Goal: Task Accomplishment & Management: Use online tool/utility

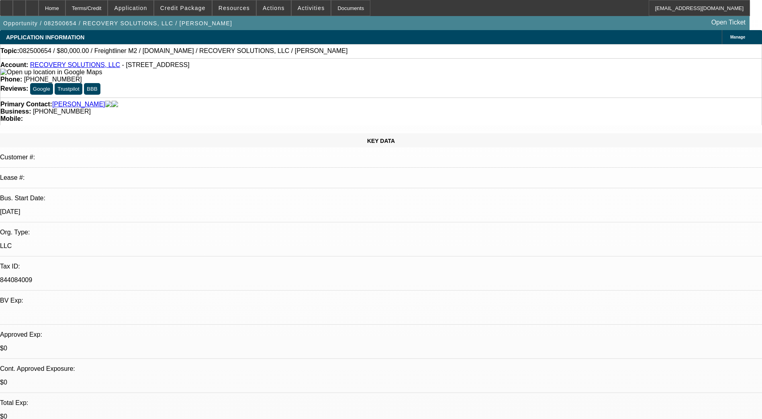
select select "0"
select select "2"
select select "0"
select select "6"
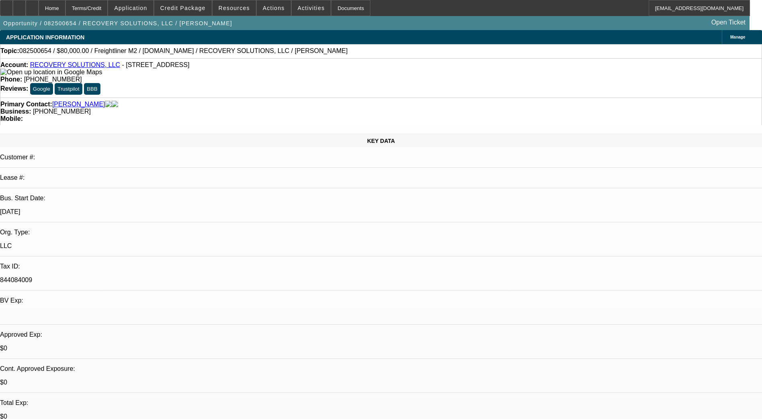
select select "2"
select select "0"
select select "6"
select select "0"
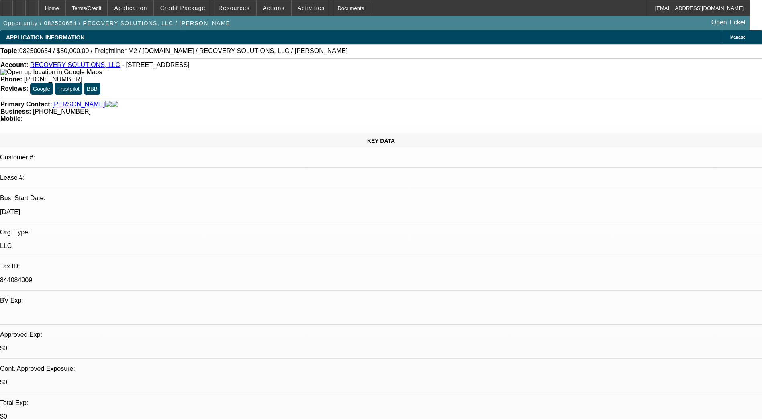
select select "0"
select select "6"
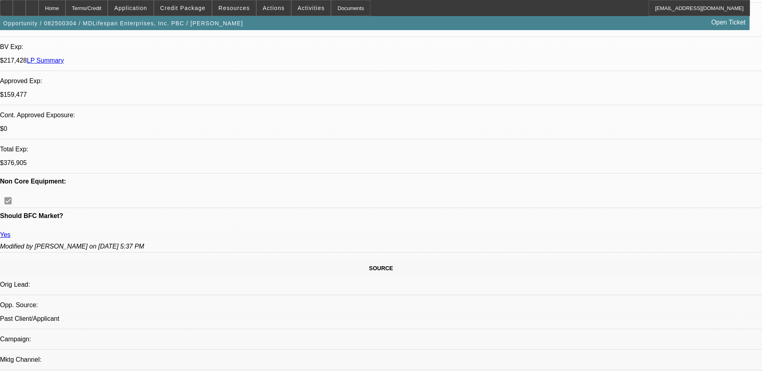
select select "0"
select select "2"
select select "0"
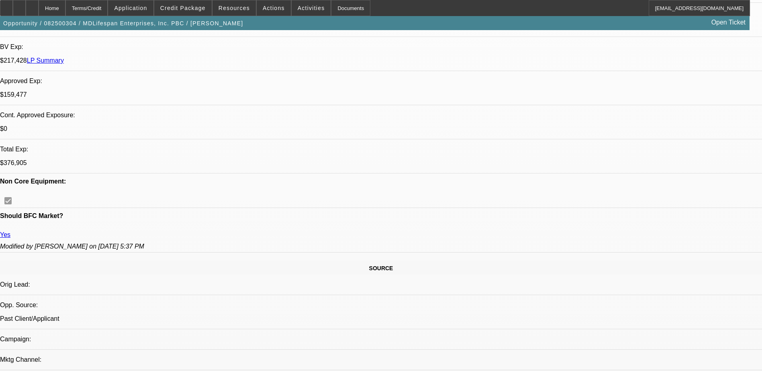
select select "0"
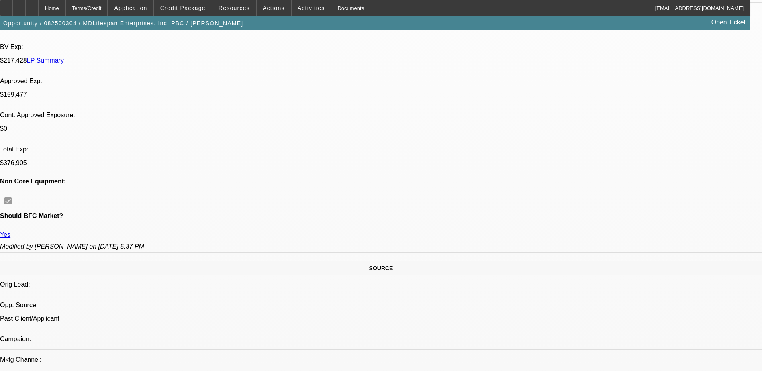
select select "2"
select select "0"
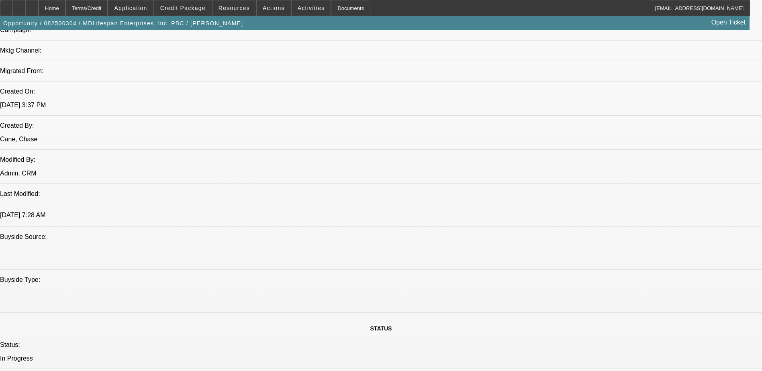
select select "1"
select select "2"
select select "6"
select select "1"
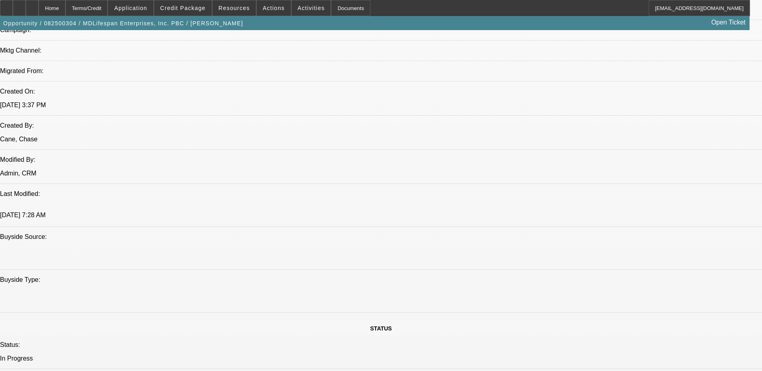
select select "6"
select select "1"
select select "3"
select select "6"
select select "1"
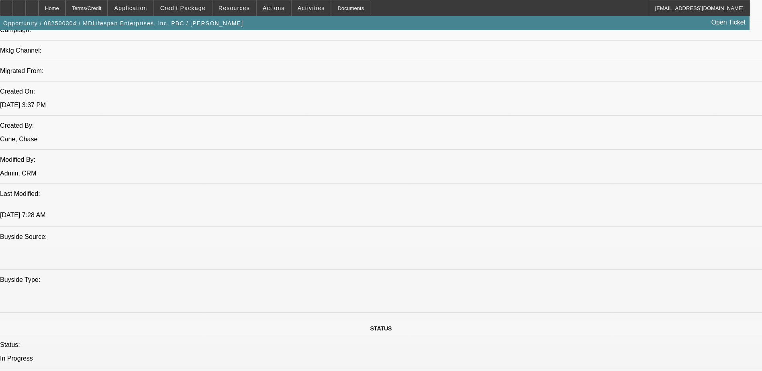
select select "2"
select select "6"
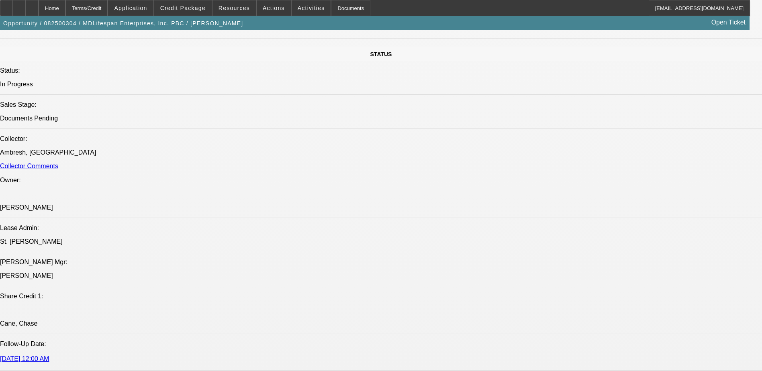
scroll to position [952, 0]
